Goal: Task Accomplishment & Management: Use online tool/utility

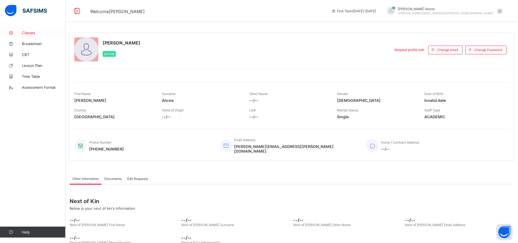
click at [35, 33] on span "Classes" at bounding box center [44, 33] width 44 height 4
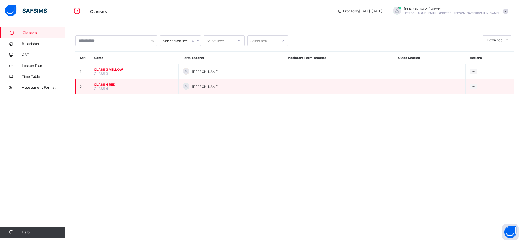
click at [105, 87] on span "CLASS 4" at bounding box center [101, 89] width 14 height 4
click at [107, 85] on span "CLASS 4 RED" at bounding box center [134, 84] width 81 height 4
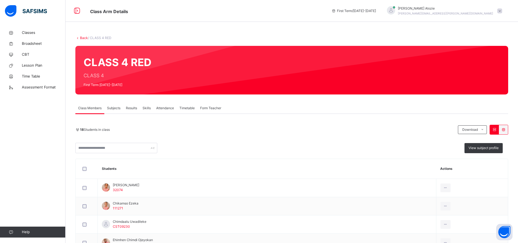
click at [165, 108] on span "Attendance" at bounding box center [165, 108] width 18 height 5
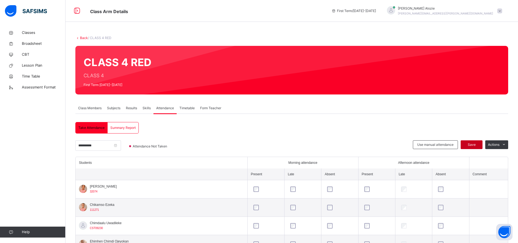
click at [478, 145] on span "Save" at bounding box center [472, 144] width 14 height 5
drag, startPoint x: 480, startPoint y: 145, endPoint x: 489, endPoint y: 110, distance: 36.0
click at [489, 110] on div "Class Members Subjects Results Skills Attendance Timetable Form Teacher" at bounding box center [291, 108] width 433 height 11
click at [477, 144] on span "Save" at bounding box center [472, 144] width 14 height 5
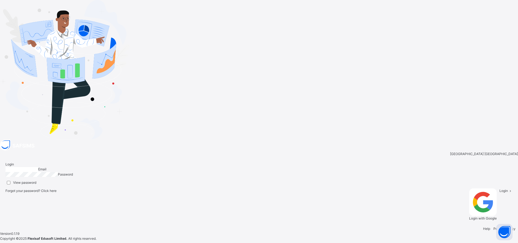
type input "**********"
